Goal: Task Accomplishment & Management: Use online tool/utility

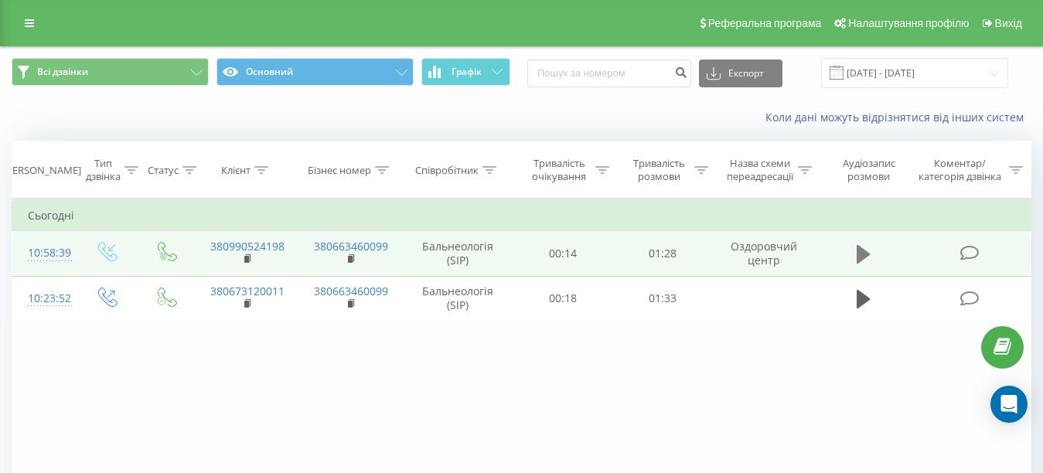
click at [864, 260] on icon at bounding box center [864, 255] width 14 height 22
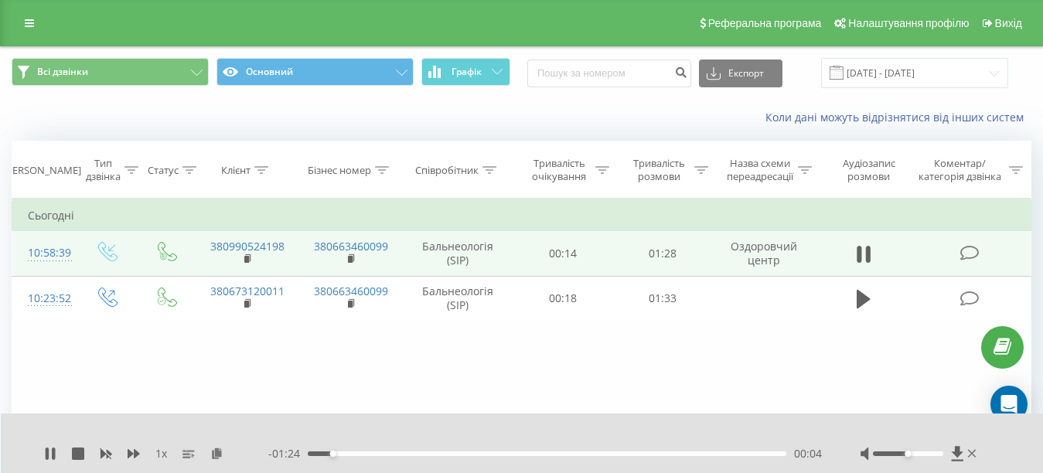
click at [159, 453] on span "1 x" at bounding box center [161, 453] width 12 height 15
click at [162, 452] on span "1 x" at bounding box center [161, 453] width 12 height 15
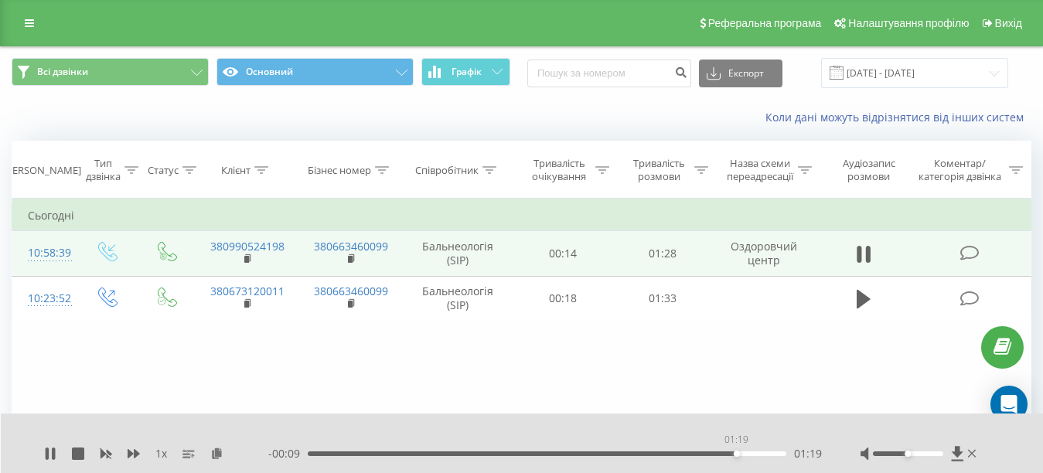
click at [737, 455] on div "01:19" at bounding box center [547, 454] width 479 height 5
click at [725, 455] on div "01:20" at bounding box center [547, 454] width 479 height 5
click at [714, 454] on div "01:15" at bounding box center [547, 454] width 479 height 5
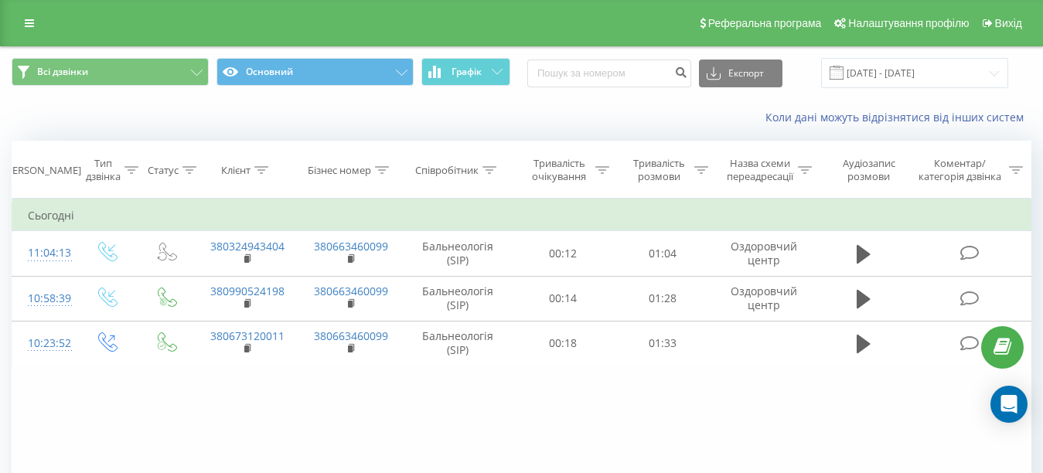
click at [858, 258] on icon at bounding box center [864, 254] width 14 height 19
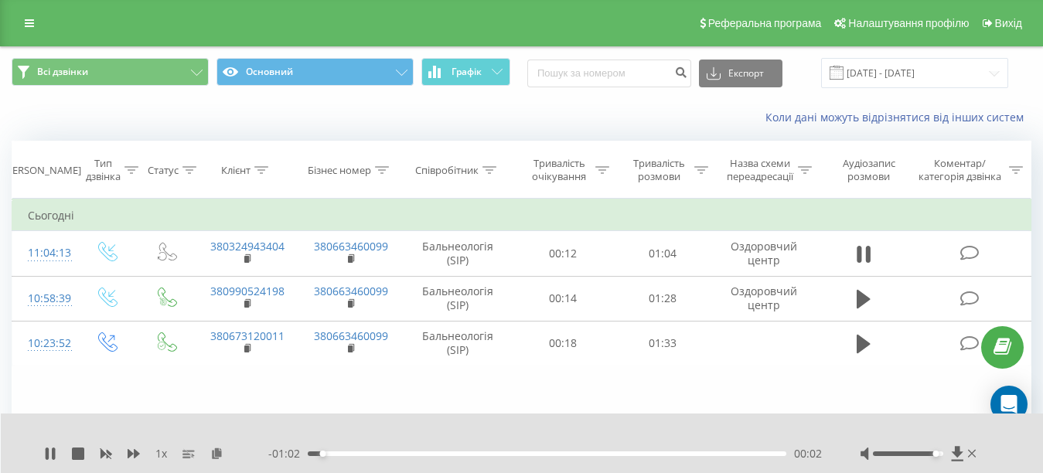
drag, startPoint x: 906, startPoint y: 455, endPoint x: 936, endPoint y: 451, distance: 29.6
click at [936, 451] on div "Accessibility label" at bounding box center [935, 454] width 6 height 6
